Goal: Task Accomplishment & Management: Manage account settings

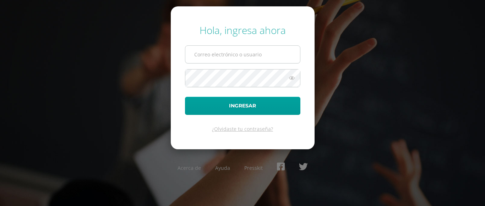
click at [250, 52] on input "text" at bounding box center [243, 54] width 115 height 17
type input "ocuevas@donbosco.edu.gt"
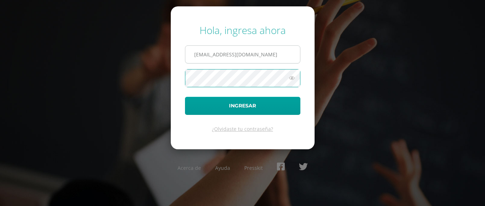
click at [185, 97] on button "Ingresar" at bounding box center [243, 106] width 116 height 18
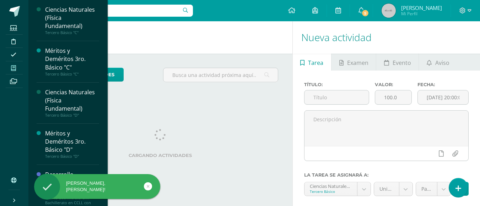
click at [14, 65] on icon at bounding box center [13, 68] width 5 height 6
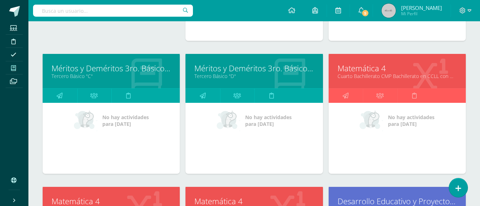
scroll to position [284, 0]
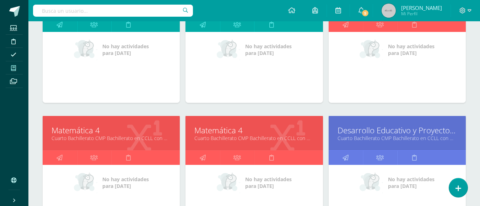
click at [99, 132] on link "Matemática 4" at bounding box center [111, 130] width 119 height 11
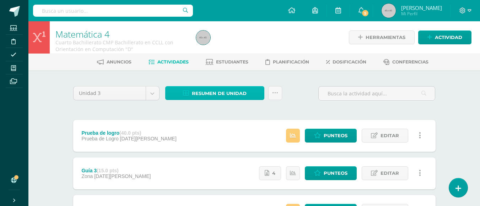
click at [229, 93] on span "Resumen de unidad" at bounding box center [219, 93] width 55 height 13
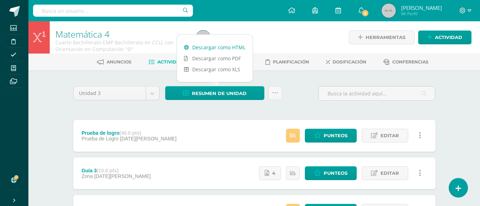
click at [227, 48] on link "Descargar como HTML" at bounding box center [215, 47] width 76 height 11
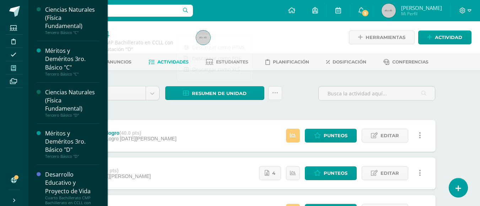
click at [15, 66] on icon at bounding box center [13, 68] width 5 height 6
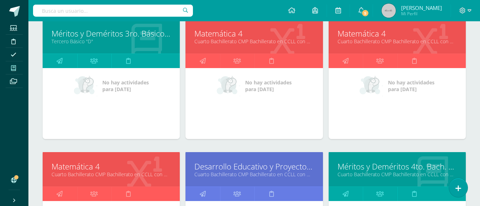
scroll to position [284, 0]
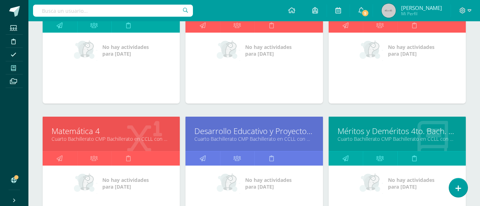
click at [98, 134] on link "Matemática 4" at bounding box center [111, 131] width 119 height 11
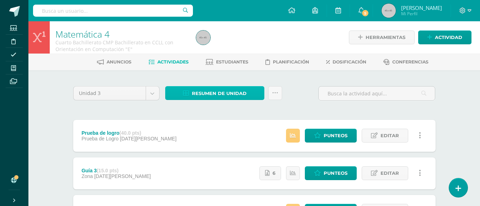
click at [227, 96] on span "Resumen de unidad" at bounding box center [219, 93] width 55 height 13
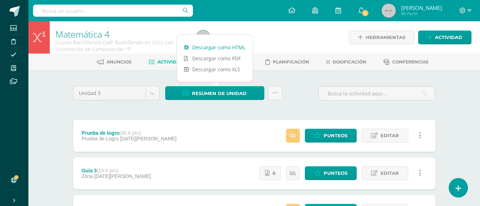
click at [227, 44] on link "Descargar como HTML" at bounding box center [215, 47] width 76 height 11
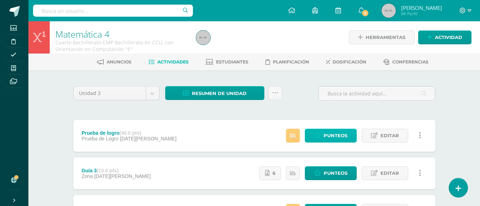
click at [342, 134] on span "Punteos" at bounding box center [336, 135] width 24 height 13
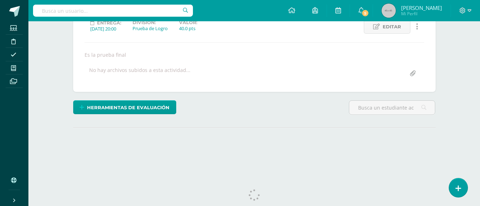
scroll to position [120, 0]
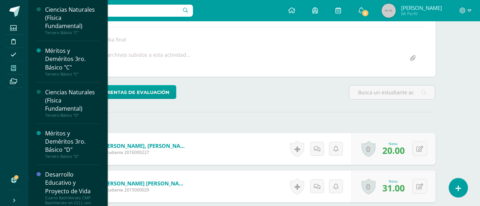
click at [15, 70] on icon at bounding box center [13, 68] width 5 height 6
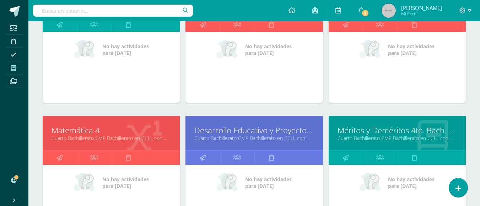
scroll to position [178, 0]
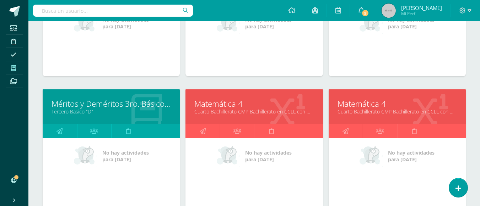
click at [372, 107] on link "Matemática 4" at bounding box center [397, 103] width 119 height 11
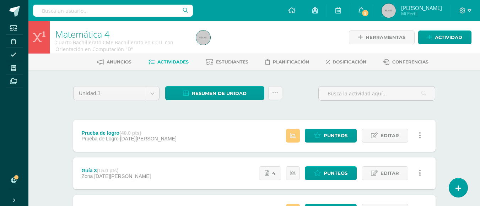
scroll to position [71, 0]
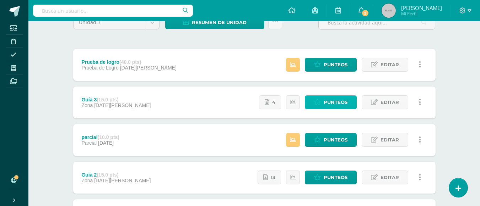
click at [338, 102] on span "Punteos" at bounding box center [336, 102] width 24 height 13
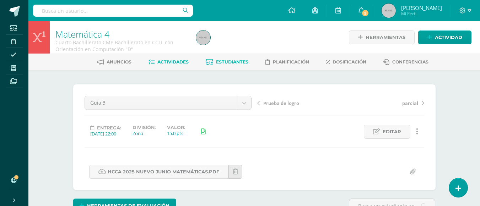
click at [235, 60] on span "Estudiantes" at bounding box center [232, 61] width 32 height 5
click at [236, 60] on span "Estudiantes" at bounding box center [232, 61] width 32 height 5
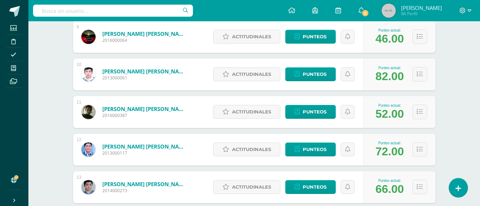
scroll to position [471, 0]
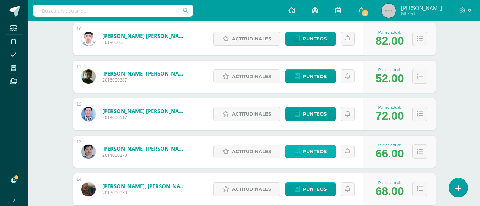
click at [330, 155] on link "Punteos" at bounding box center [310, 152] width 50 height 14
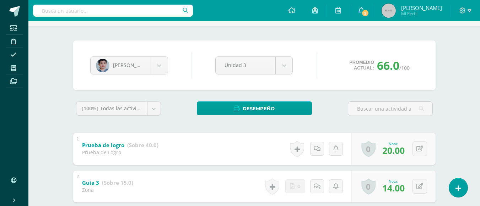
scroll to position [151, 0]
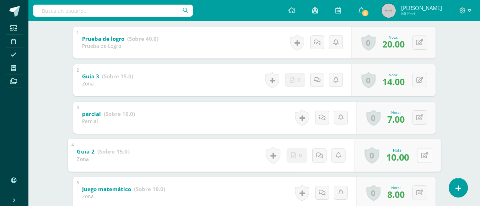
click at [418, 156] on button at bounding box center [424, 155] width 15 height 15
type input "15"
click at [403, 159] on icon at bounding box center [406, 158] width 6 height 6
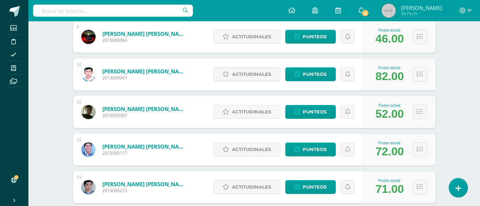
scroll to position [506, 0]
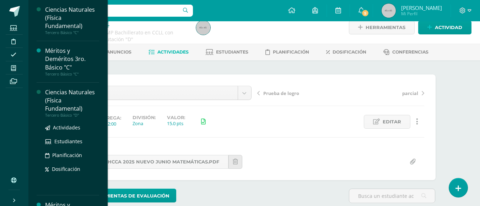
scroll to position [142, 0]
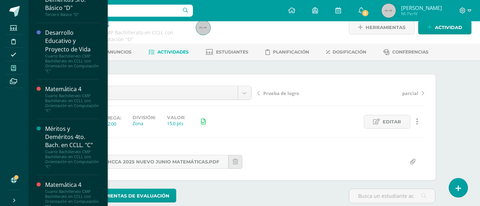
click at [14, 68] on icon at bounding box center [13, 68] width 5 height 6
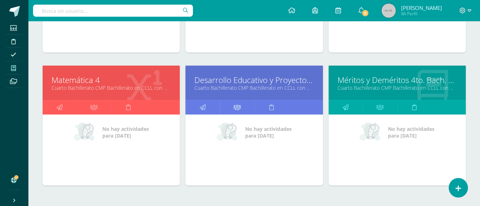
scroll to position [299, 0]
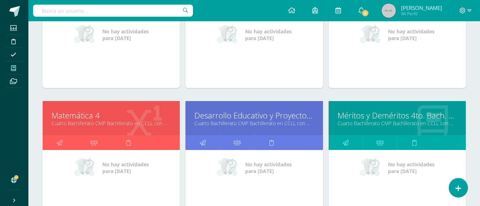
click at [103, 119] on link "Matemática 4" at bounding box center [111, 115] width 119 height 11
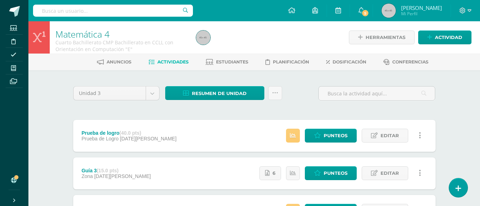
scroll to position [36, 0]
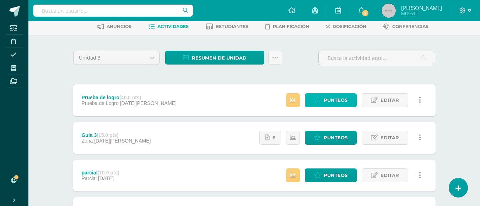
click at [347, 99] on span "Punteos" at bounding box center [336, 100] width 24 height 13
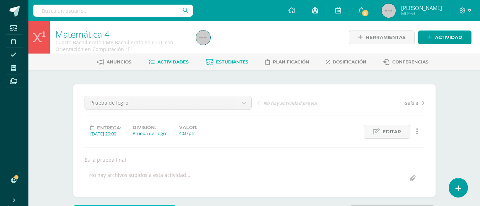
click at [235, 59] on link "Estudiantes" at bounding box center [227, 62] width 43 height 11
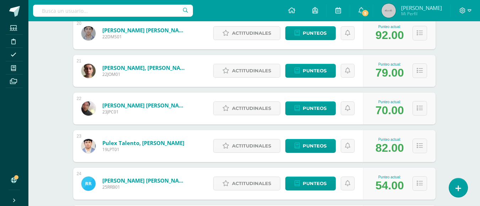
scroll to position [746, 0]
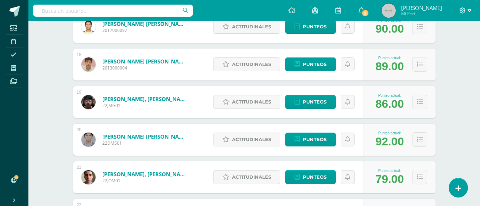
click at [461, 10] on icon at bounding box center [463, 10] width 6 height 6
click at [452, 46] on span "Cerrar sesión" at bounding box center [447, 48] width 32 height 7
